Goal: Navigation & Orientation: Find specific page/section

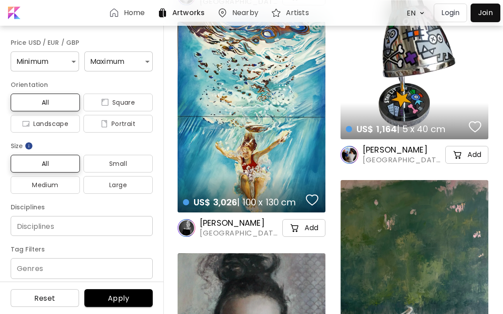
scroll to position [1930, 0]
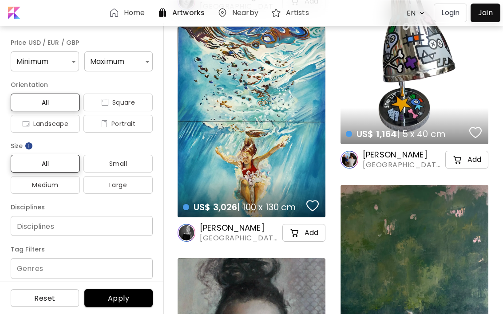
click at [184, 16] on h6 "Artworks" at bounding box center [188, 12] width 32 height 7
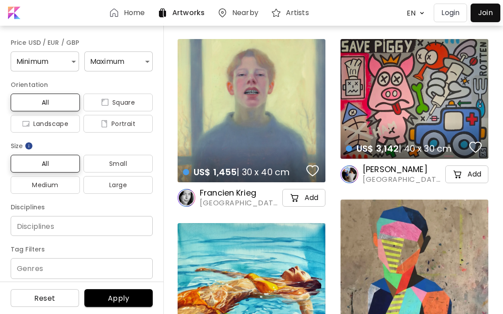
click at [241, 14] on h6 "Nearby" at bounding box center [245, 12] width 26 height 7
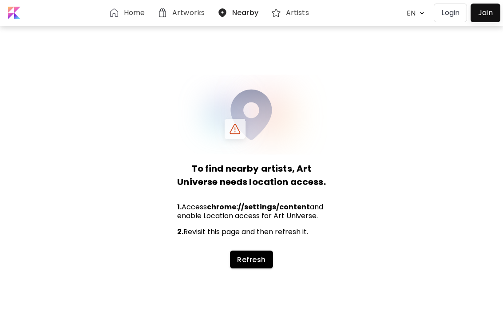
click at [298, 9] on h6 "Artists" at bounding box center [297, 12] width 23 height 7
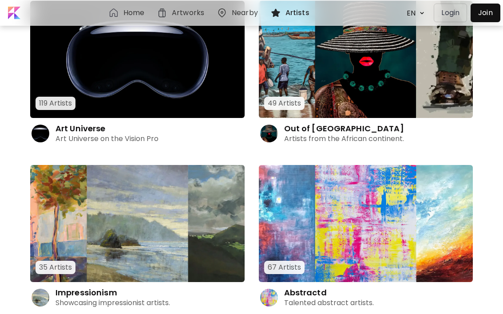
scroll to position [324, 0]
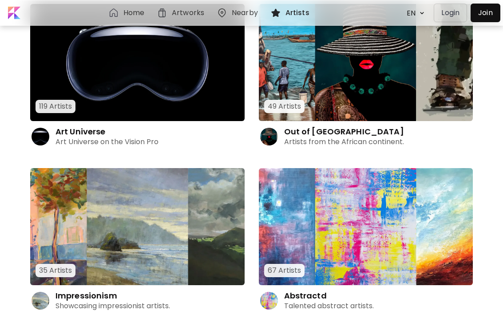
click at [170, 100] on img at bounding box center [137, 62] width 214 height 117
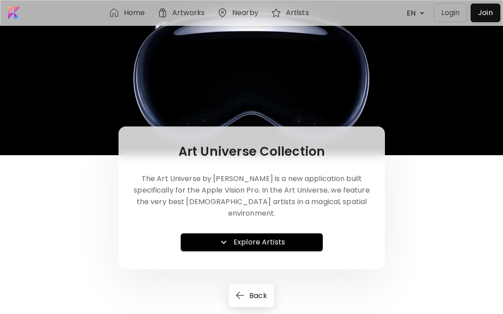
click at [260, 237] on h6 "Explore Artists" at bounding box center [258, 242] width 51 height 11
